Goal: Transaction & Acquisition: Obtain resource

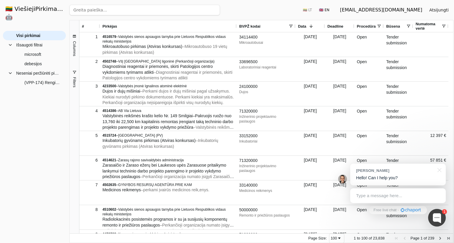
click at [198, 10] on input "search" at bounding box center [144, 10] width 150 height 11
paste input "Lietuvos Respublikos Seimo komitetų ir komisijų posėdžių salių konferencinė įra…"
type input "Lietuvos Respublikos Seimo komitetų ir komisijų posėdžių salių konferencinė įra…"
click button "Ieškoti" at bounding box center [208, 10] width 23 height 11
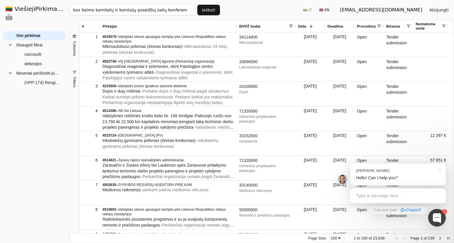
scroll to position [0, 12]
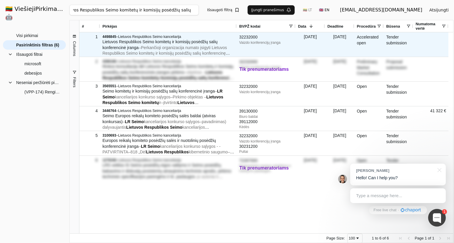
click at [185, 46] on span "– Perkančioji organizacija numato įsigyti Lietuvos Respublikos Seimo komitetų i…" at bounding box center [165, 59] width 127 height 28
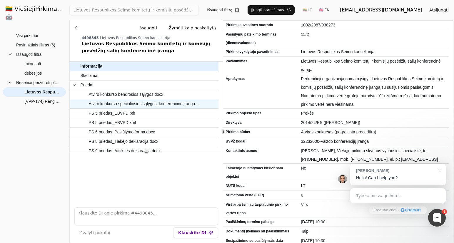
click at [141, 103] on span "Atviro konkurso specialiosios sąlygos_konferencinė įranga.docx" at bounding box center [144, 104] width 113 height 9
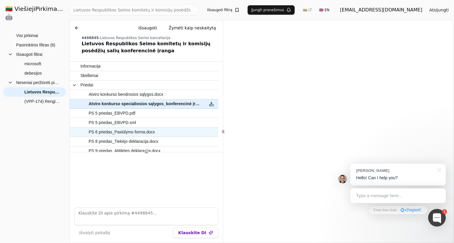
click at [146, 131] on span "PS 6 priedas_Pasiūlymo forma.docx" at bounding box center [121, 132] width 66 height 9
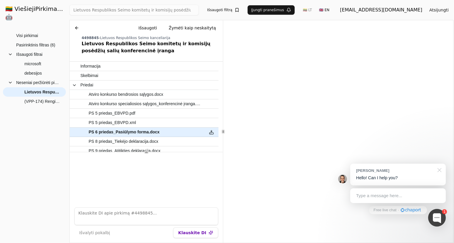
click at [372, 170] on div at bounding box center [438, 170] width 15 height 12
